Goal: Task Accomplishment & Management: Manage account settings

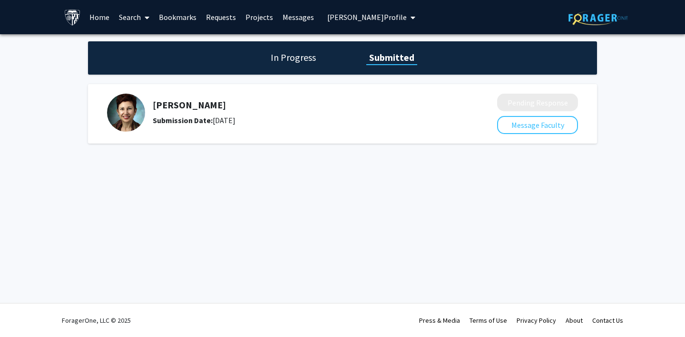
click at [290, 56] on h1 "In Progress" at bounding box center [293, 57] width 51 height 13
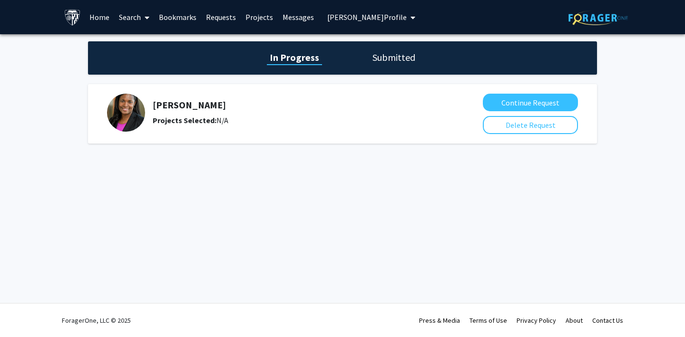
click at [376, 57] on h1 "Submitted" at bounding box center [394, 57] width 49 height 13
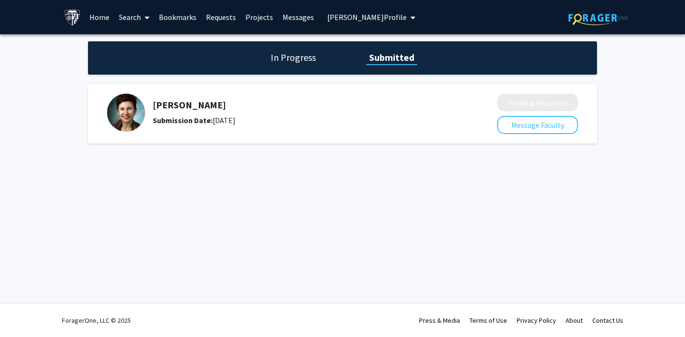
click at [180, 19] on link "Bookmarks" at bounding box center [177, 16] width 47 height 33
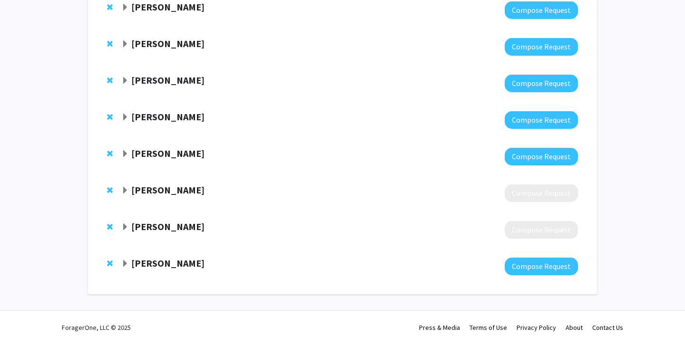
scroll to position [377, 0]
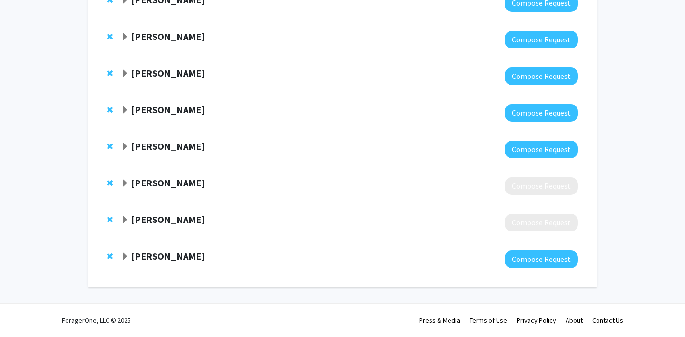
click at [171, 223] on strong "[PERSON_NAME]" at bounding box center [167, 220] width 73 height 12
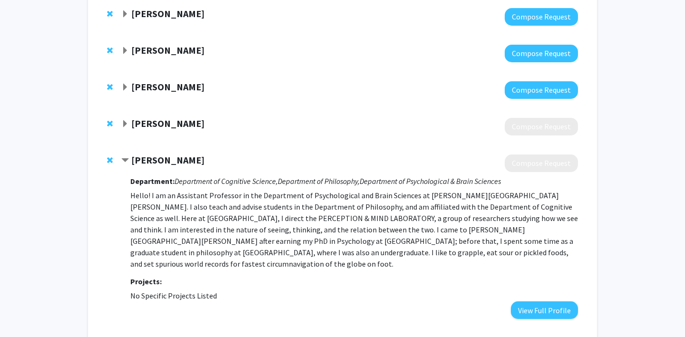
scroll to position [473, 0]
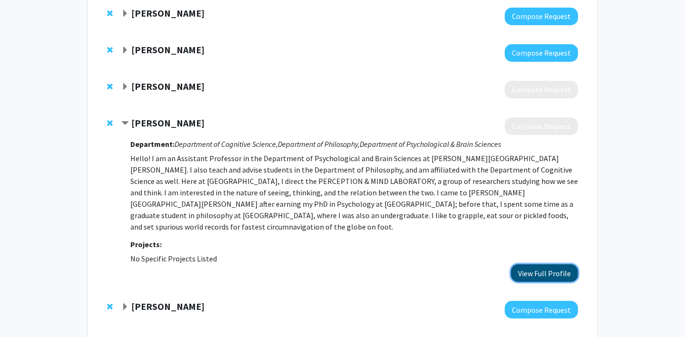
click at [538, 264] on button "View Full Profile" at bounding box center [544, 273] width 67 height 18
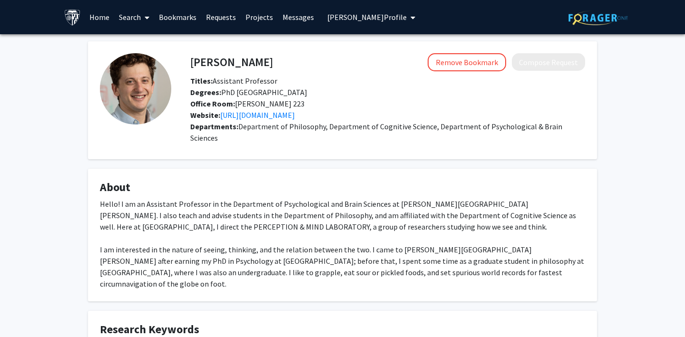
click at [342, 18] on span "[PERSON_NAME] Profile" at bounding box center [366, 17] width 79 height 10
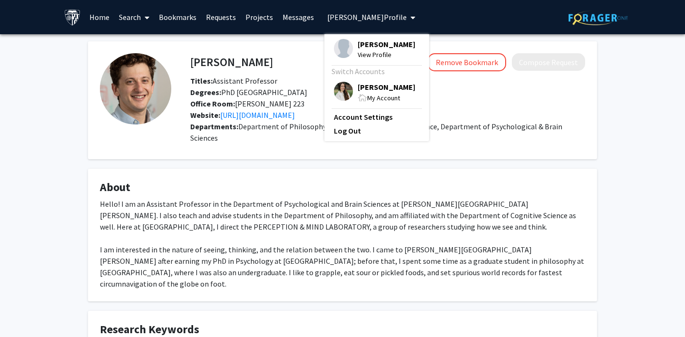
click at [337, 88] on img at bounding box center [343, 91] width 19 height 19
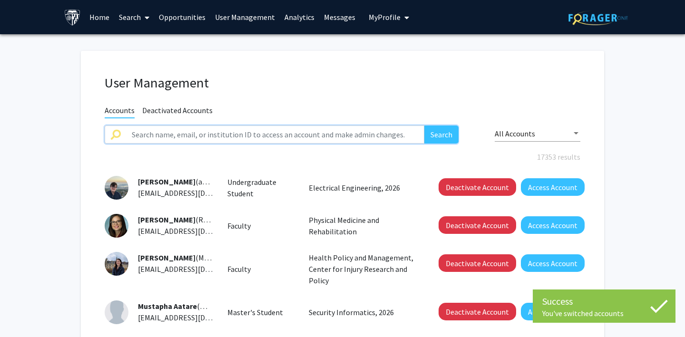
click at [224, 138] on input "text" at bounding box center [275, 135] width 298 height 18
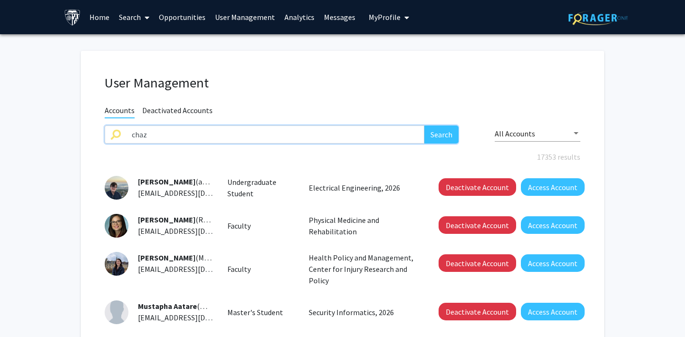
type input "chaz"
click at [436, 130] on button "Search" at bounding box center [441, 135] width 34 height 18
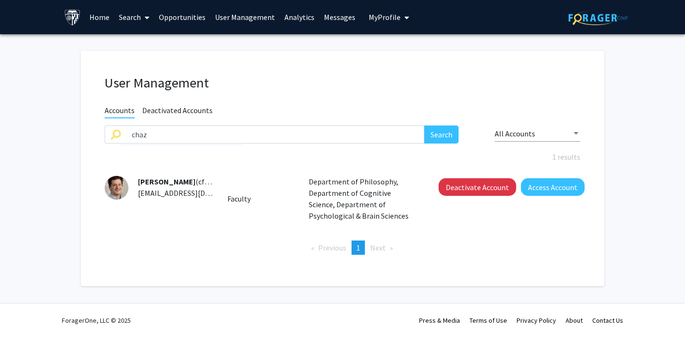
click at [116, 186] on img at bounding box center [117, 188] width 24 height 24
click at [560, 191] on button "Access Account" at bounding box center [553, 187] width 64 height 18
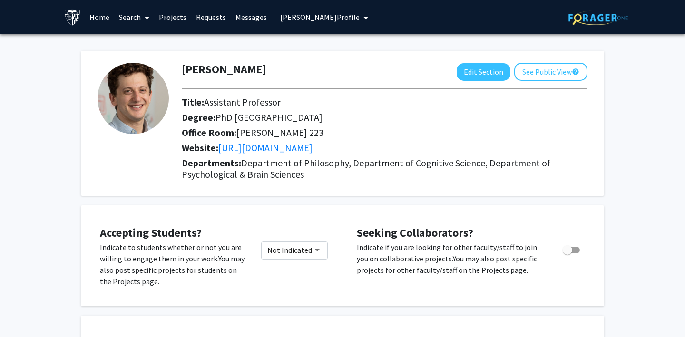
click at [296, 13] on span "[PERSON_NAME] Profile" at bounding box center [319, 17] width 79 height 10
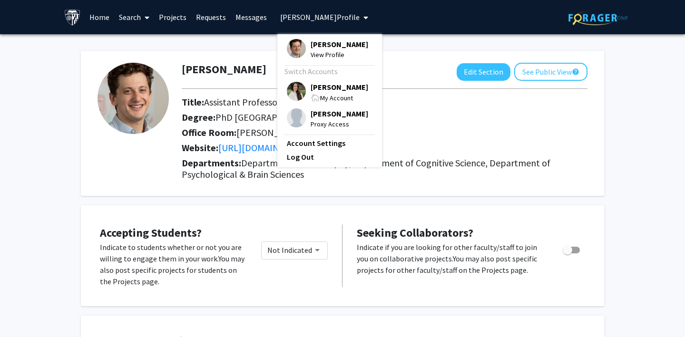
click at [293, 87] on img at bounding box center [296, 91] width 19 height 19
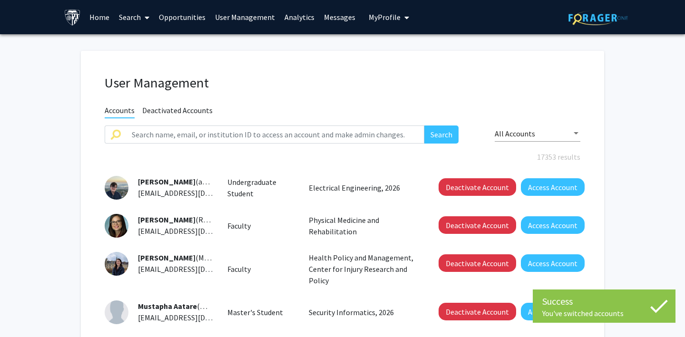
click at [383, 16] on span "My Profile" at bounding box center [385, 17] width 32 height 10
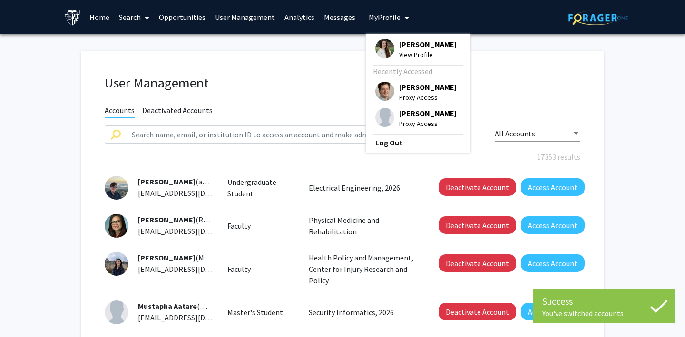
click at [297, 61] on div "User Management Accounts Deactivated Accounts Search All Accounts 17353 results…" at bounding box center [342, 334] width 523 height 567
